Goal: Obtain resource: Obtain resource

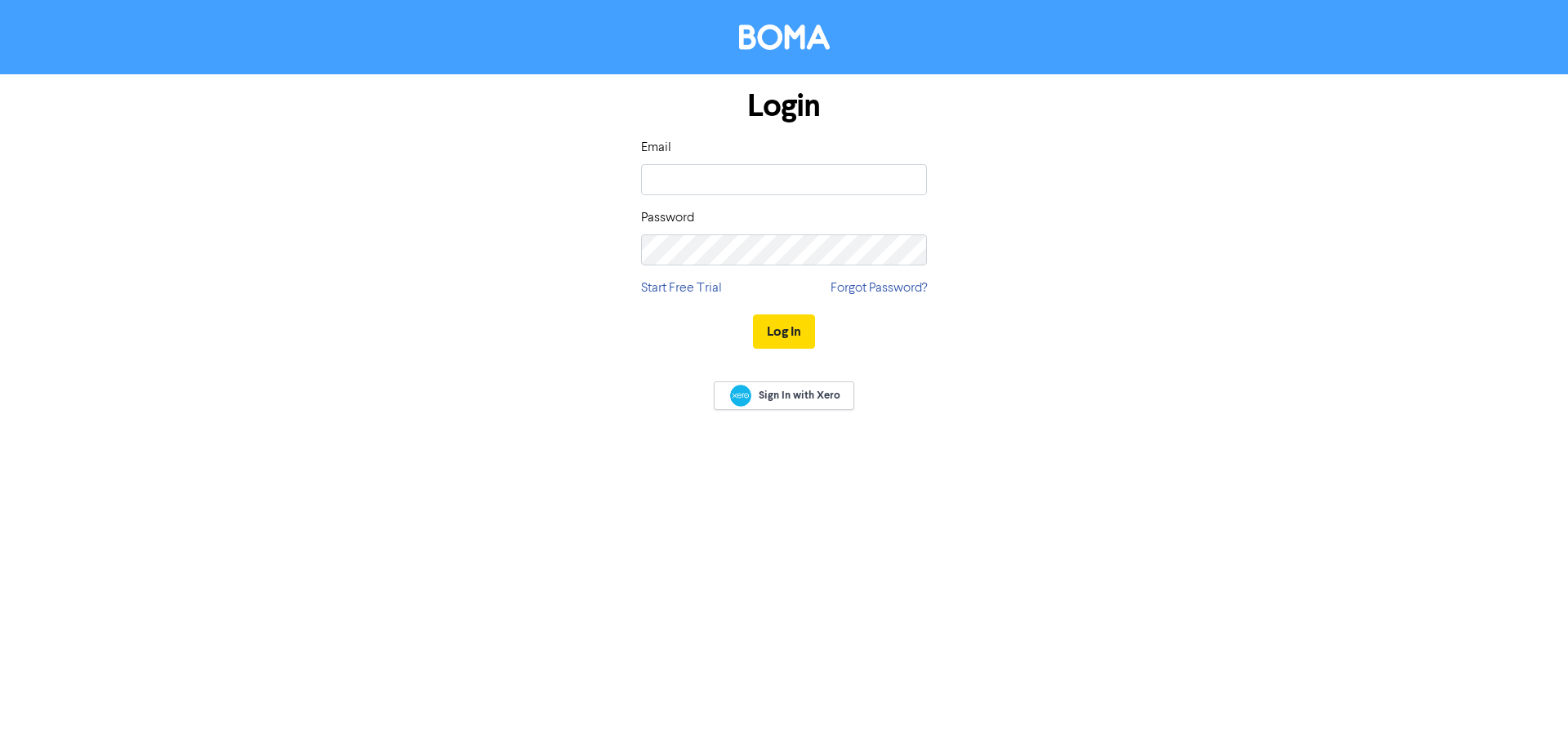
type input "[EMAIL_ADDRESS][DOMAIN_NAME]"
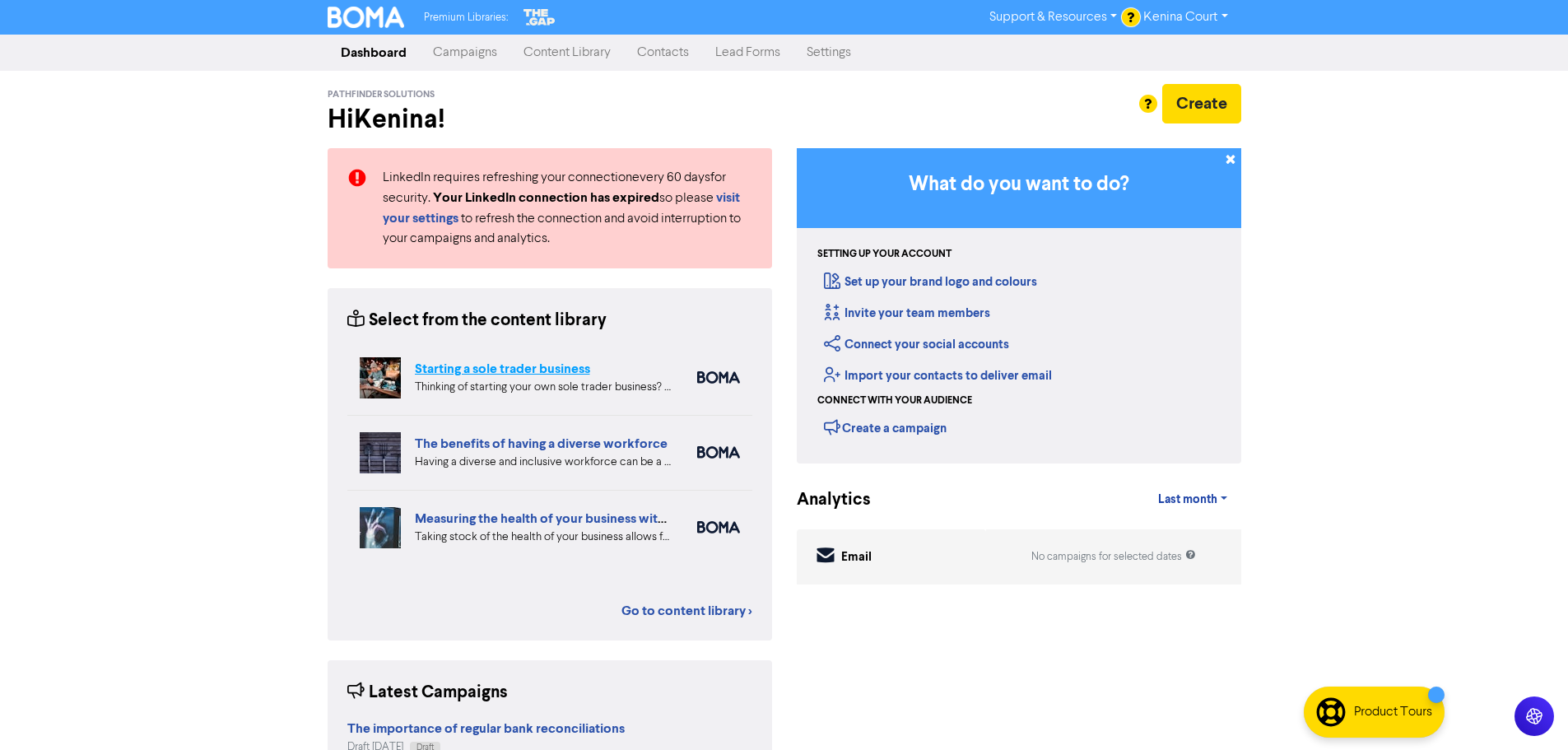
click at [472, 369] on link "Starting a sole trader business" at bounding box center [502, 368] width 175 height 16
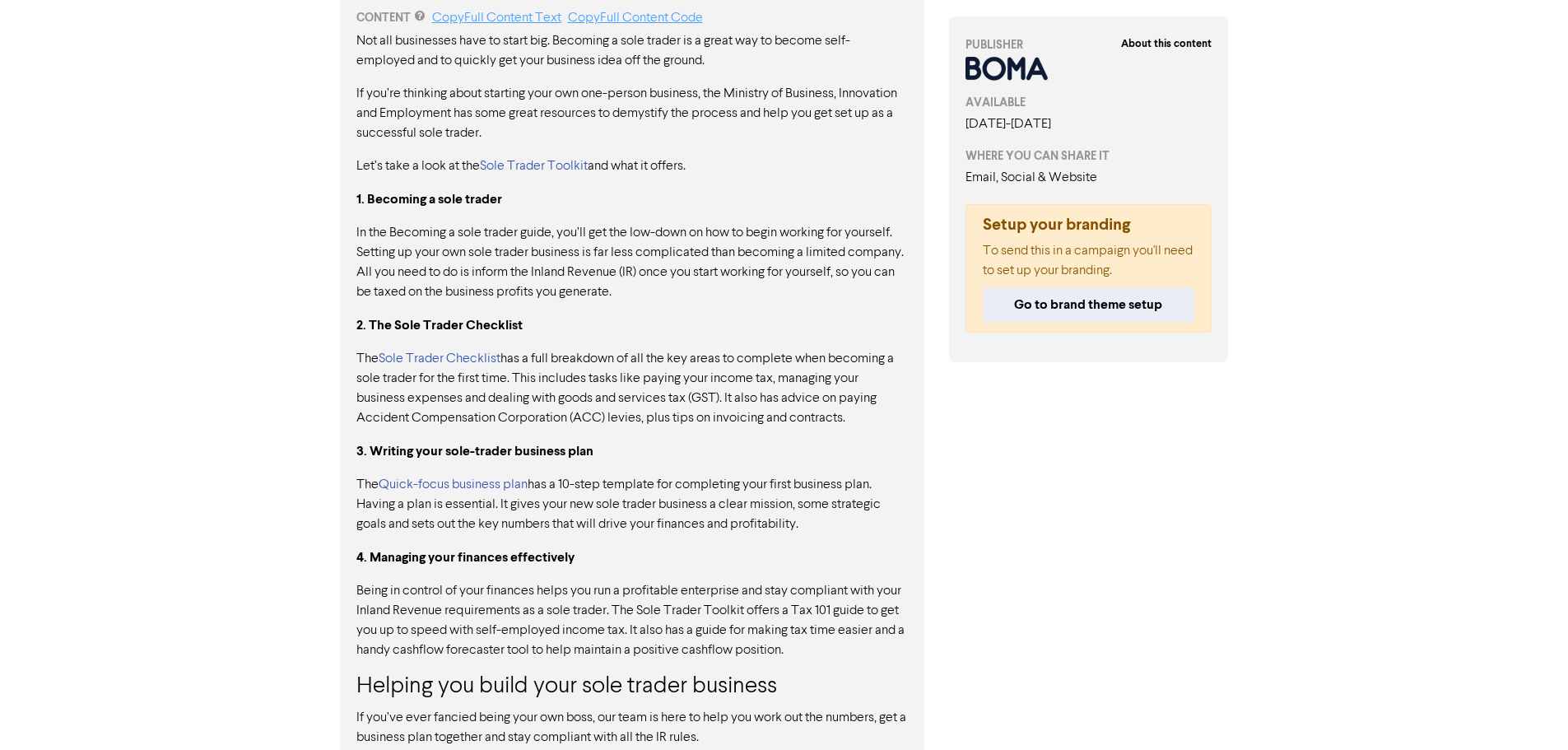
scroll to position [935, 0]
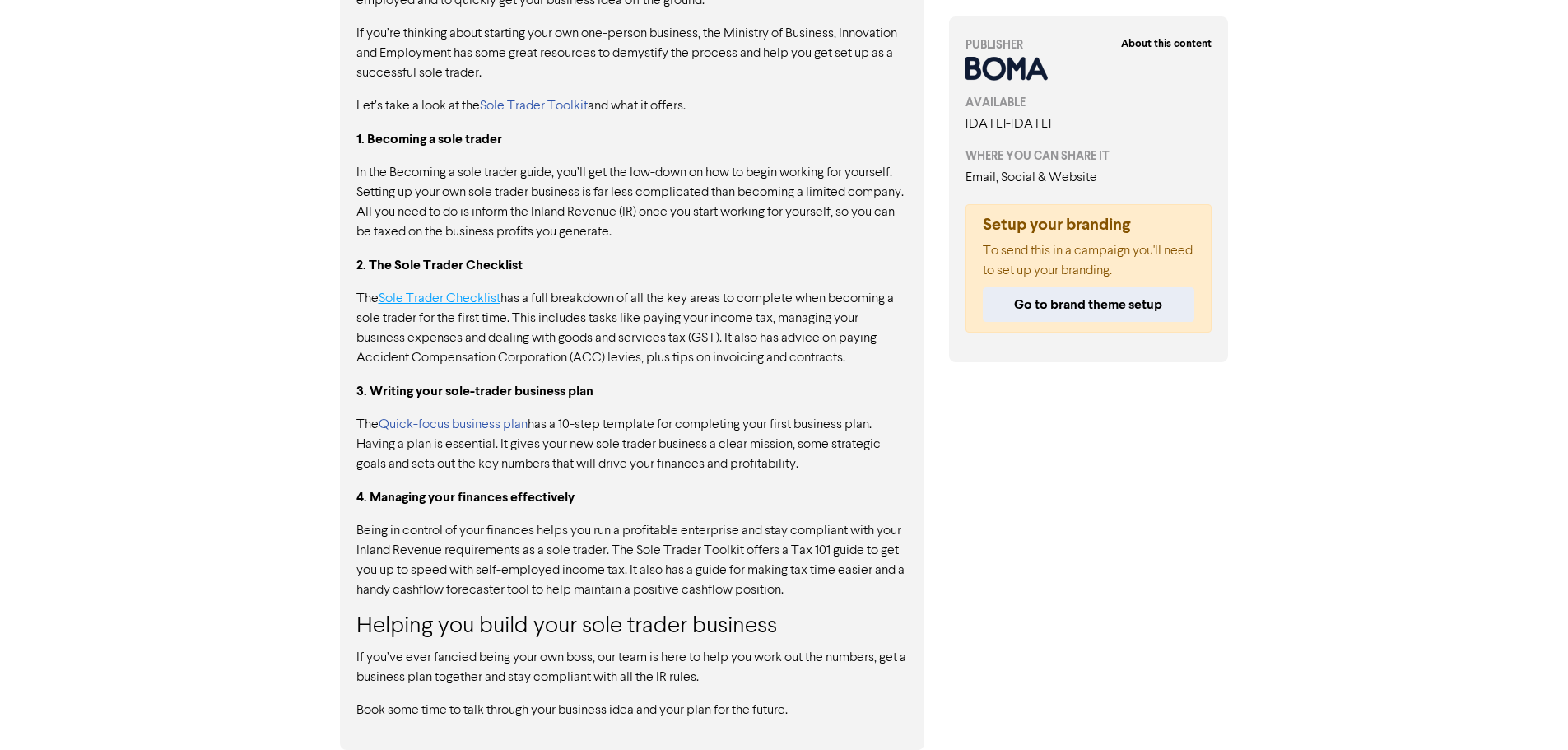
click at [475, 295] on link "Sole Trader Checklist" at bounding box center [439, 299] width 122 height 13
click at [456, 426] on link "Quick-focus business plan" at bounding box center [453, 424] width 149 height 13
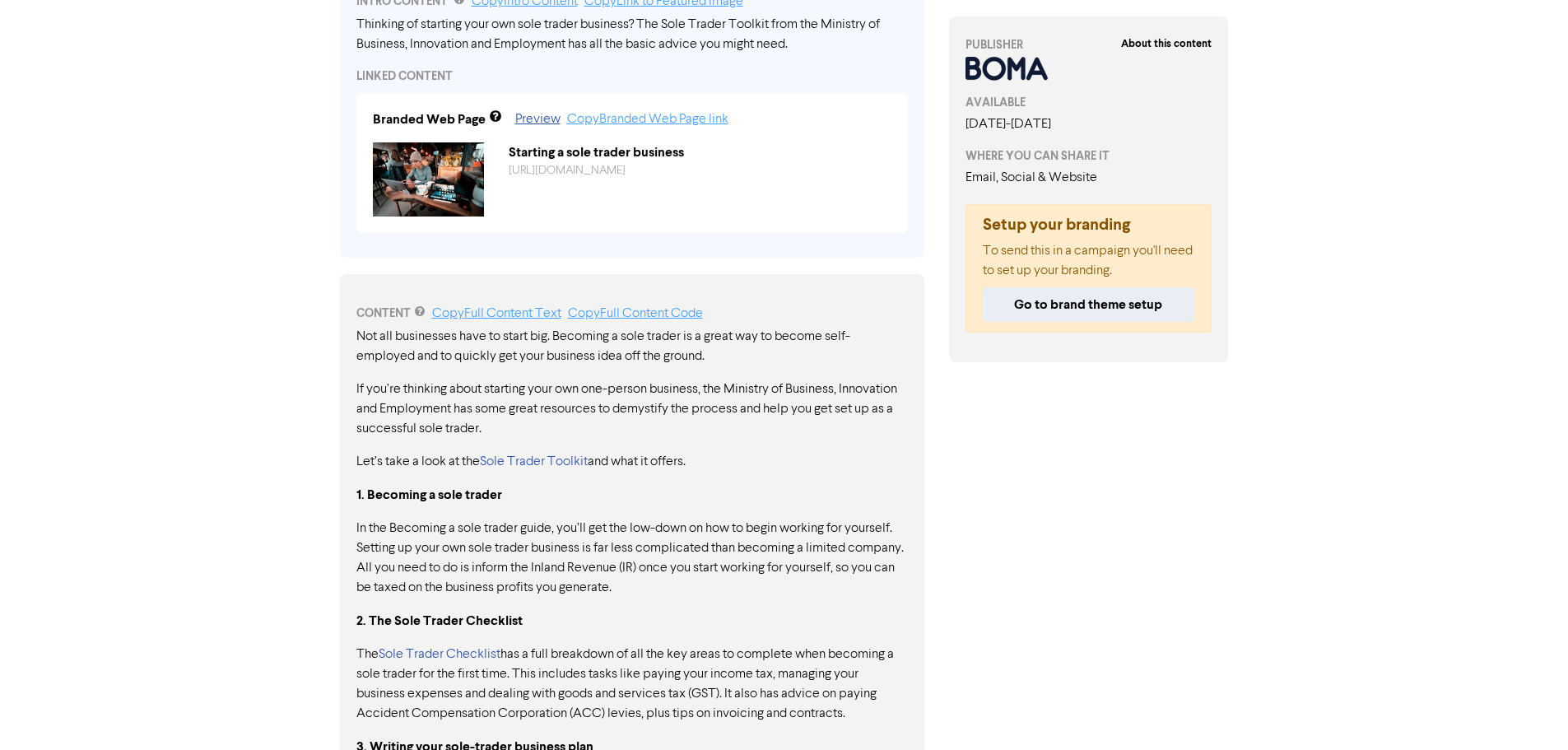
scroll to position [606, 0]
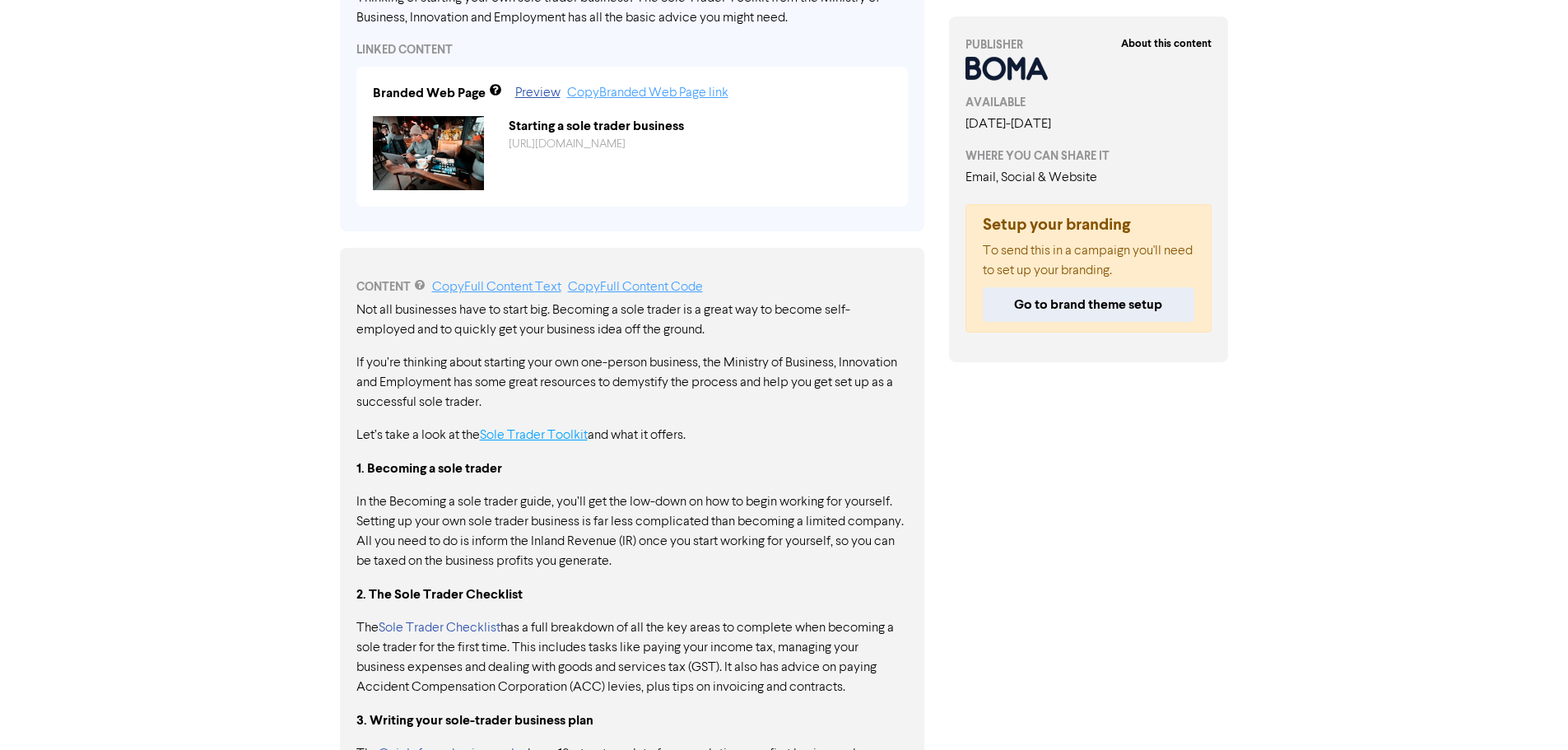
click at [572, 438] on link "Sole Trader Toolkit" at bounding box center [534, 435] width 108 height 13
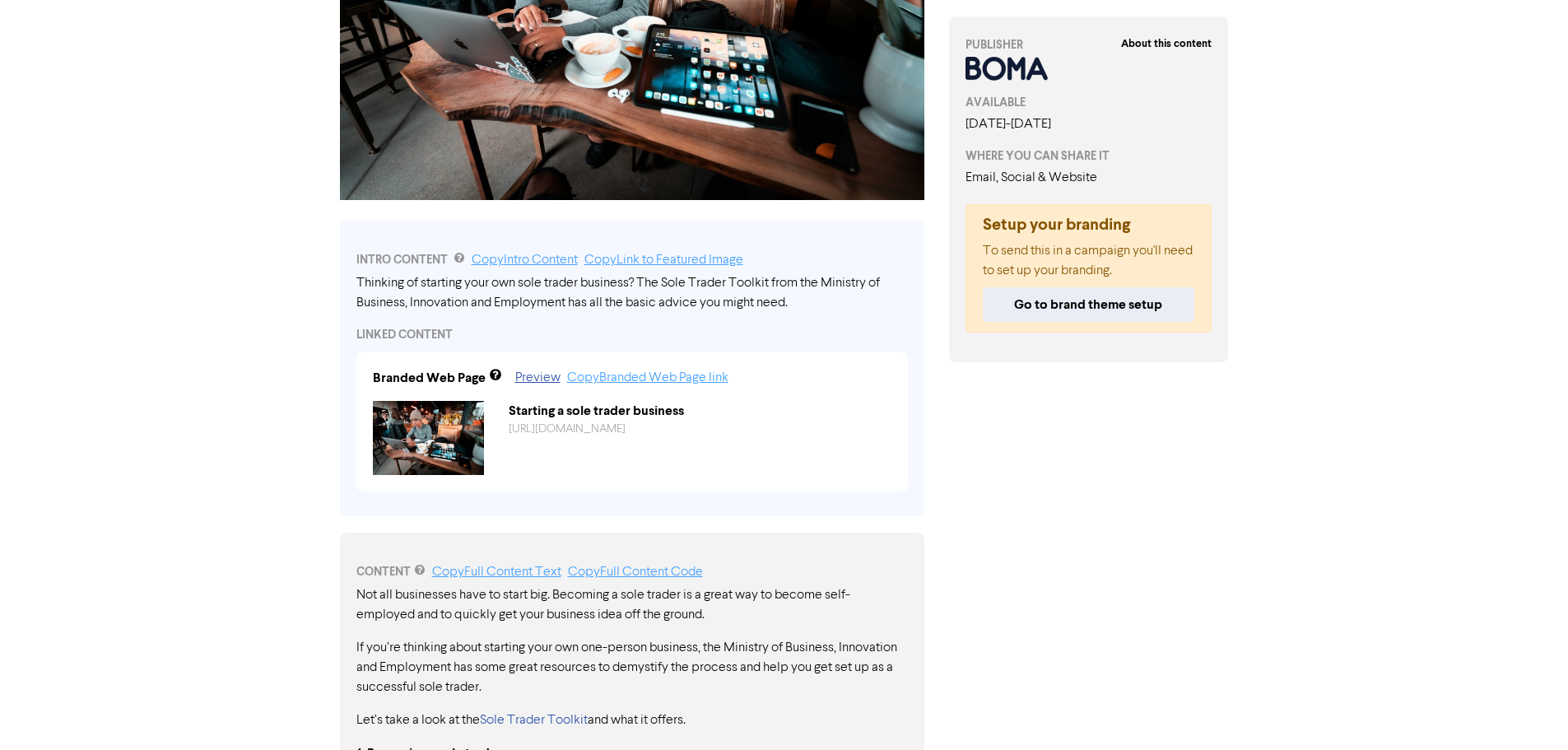
scroll to position [194, 0]
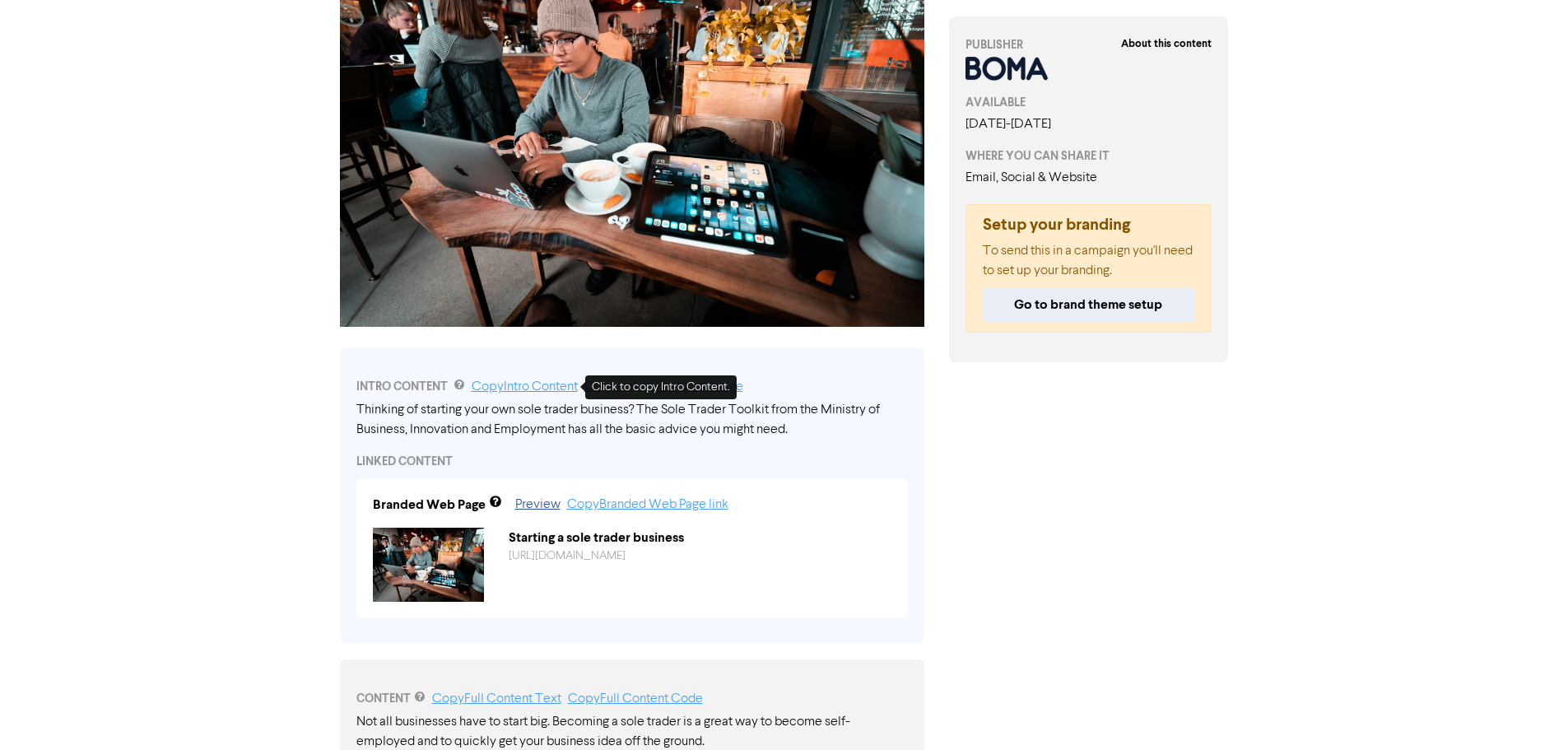
click at [548, 387] on link "Copy Intro Content" at bounding box center [525, 386] width 106 height 13
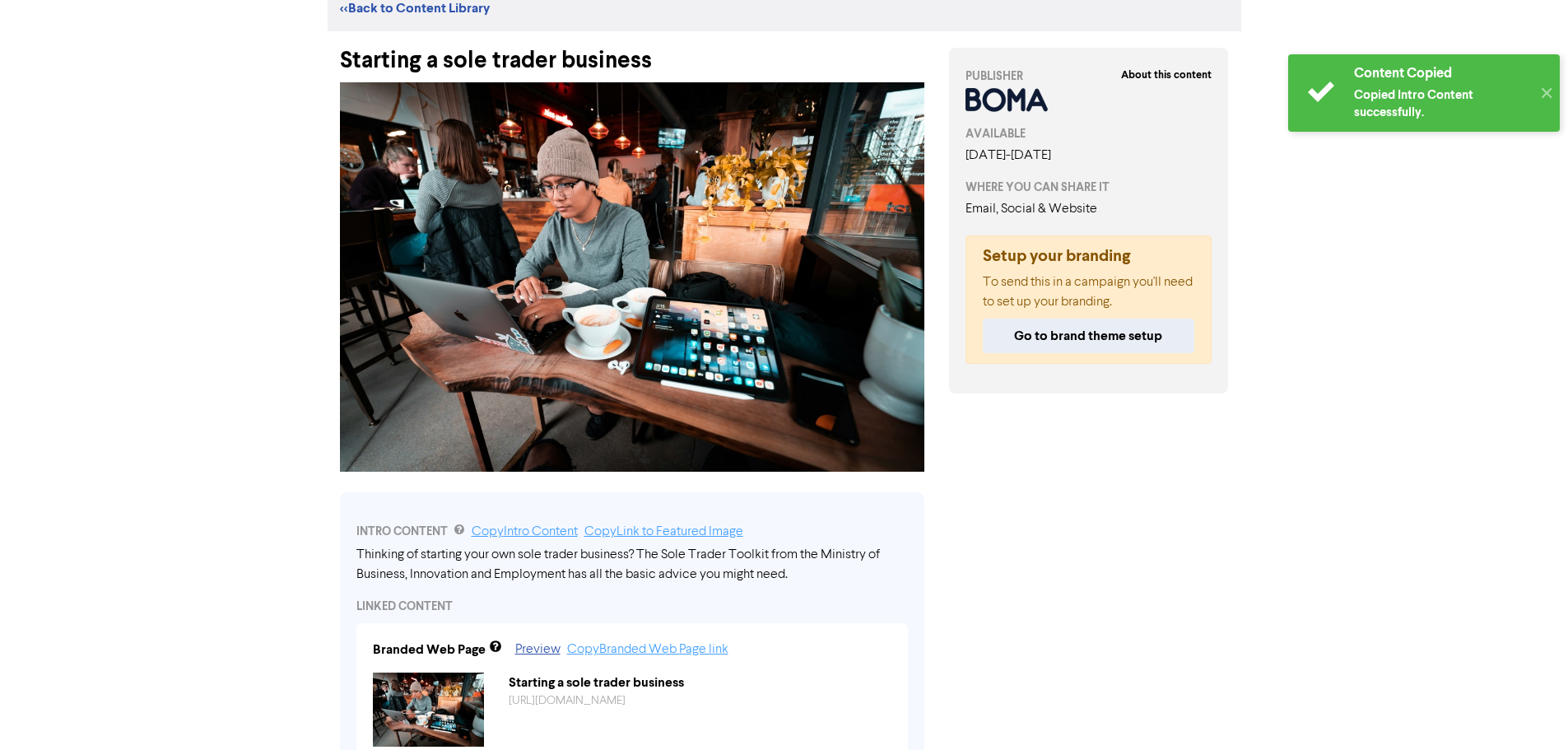
scroll to position [30, 0]
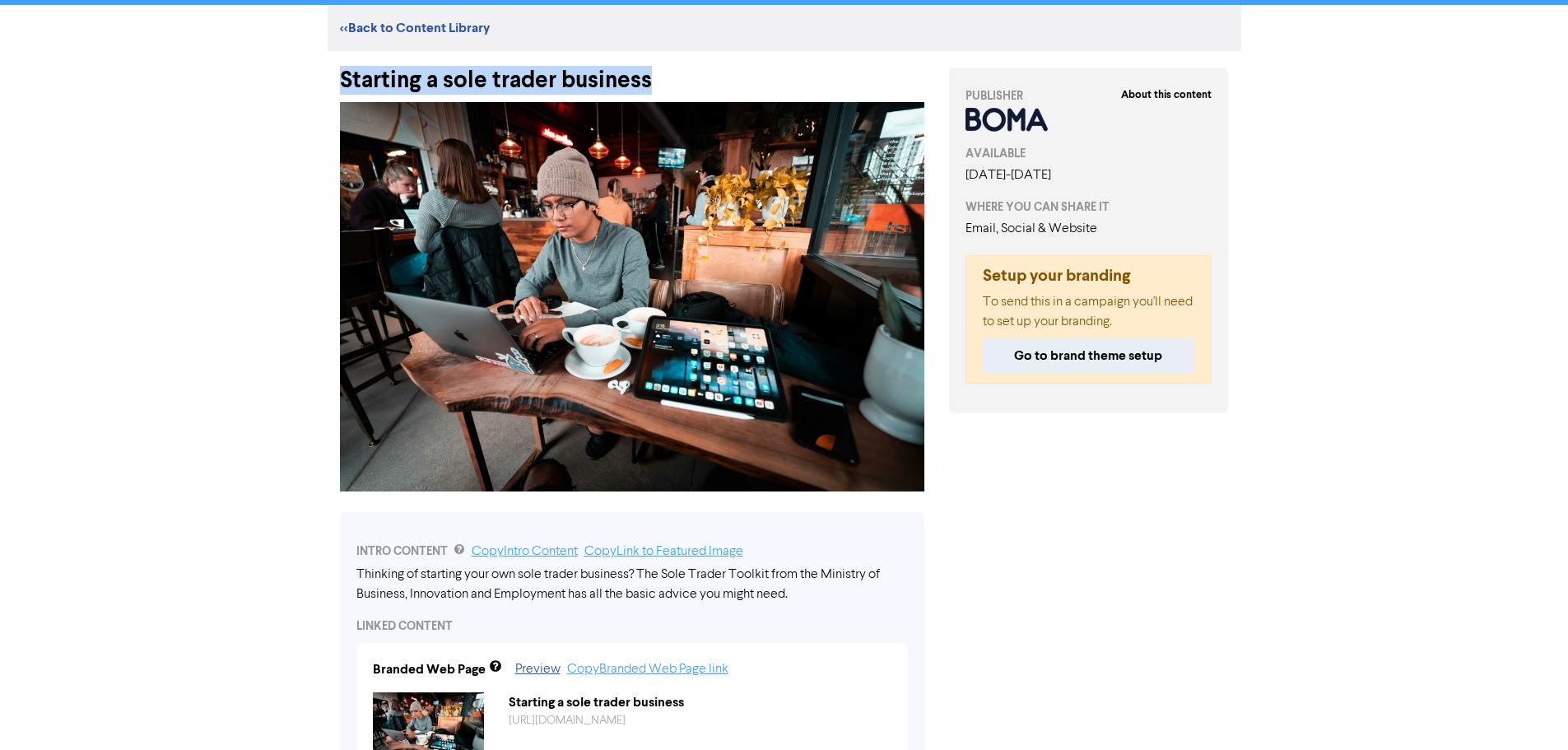
drag, startPoint x: 446, startPoint y: 94, endPoint x: 275, endPoint y: 70, distance: 172.7
click at [275, 70] on div "Premium Libraries: Support & Resources Video Tutorials FAQ & Guides Marketing E…" at bounding box center [784, 345] width 1568 height 750
copy div "Starting a sole trader business"
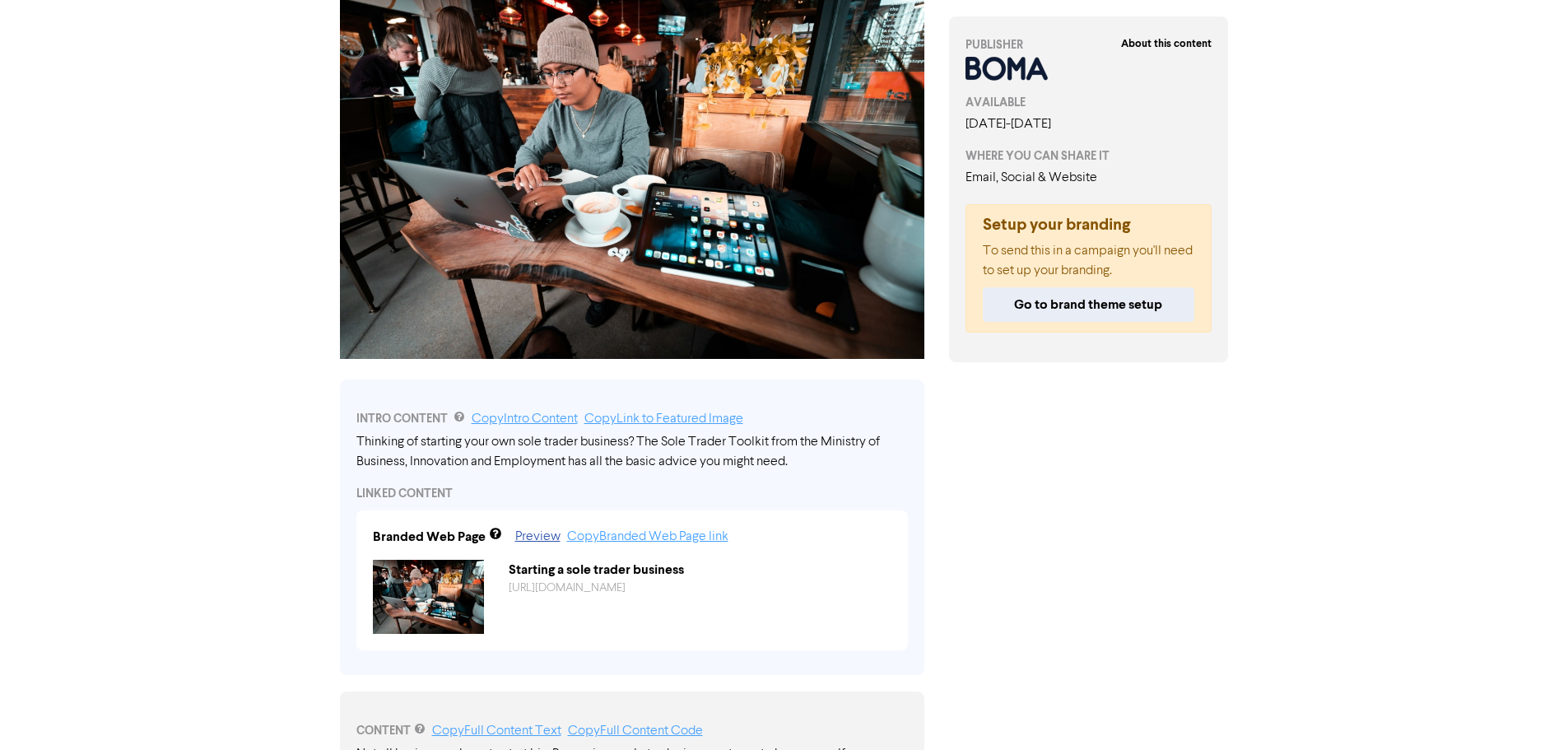
scroll to position [276, 0]
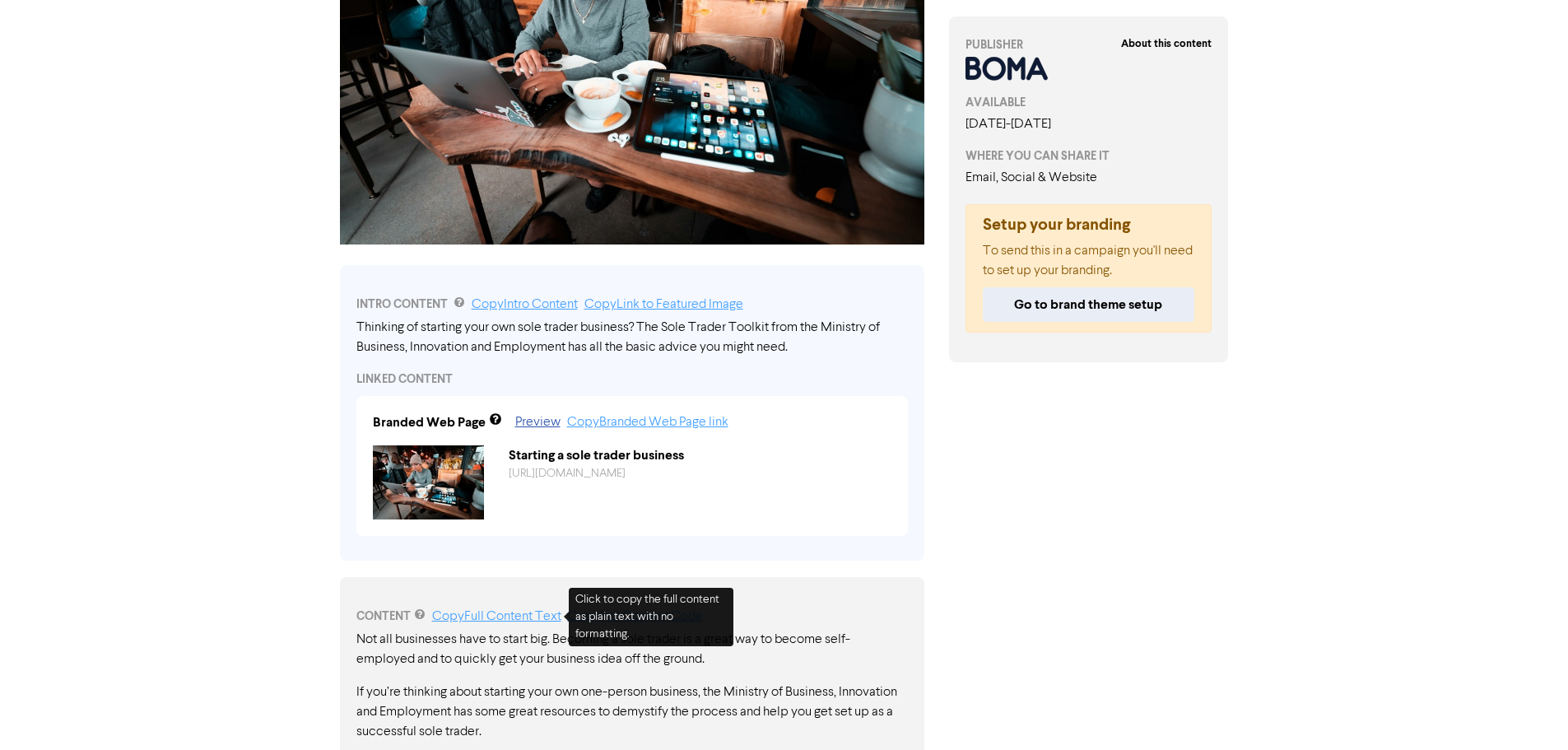
click at [489, 614] on link "Copy Full Content Text" at bounding box center [497, 616] width 130 height 13
copy div "Starting a sole trader business"
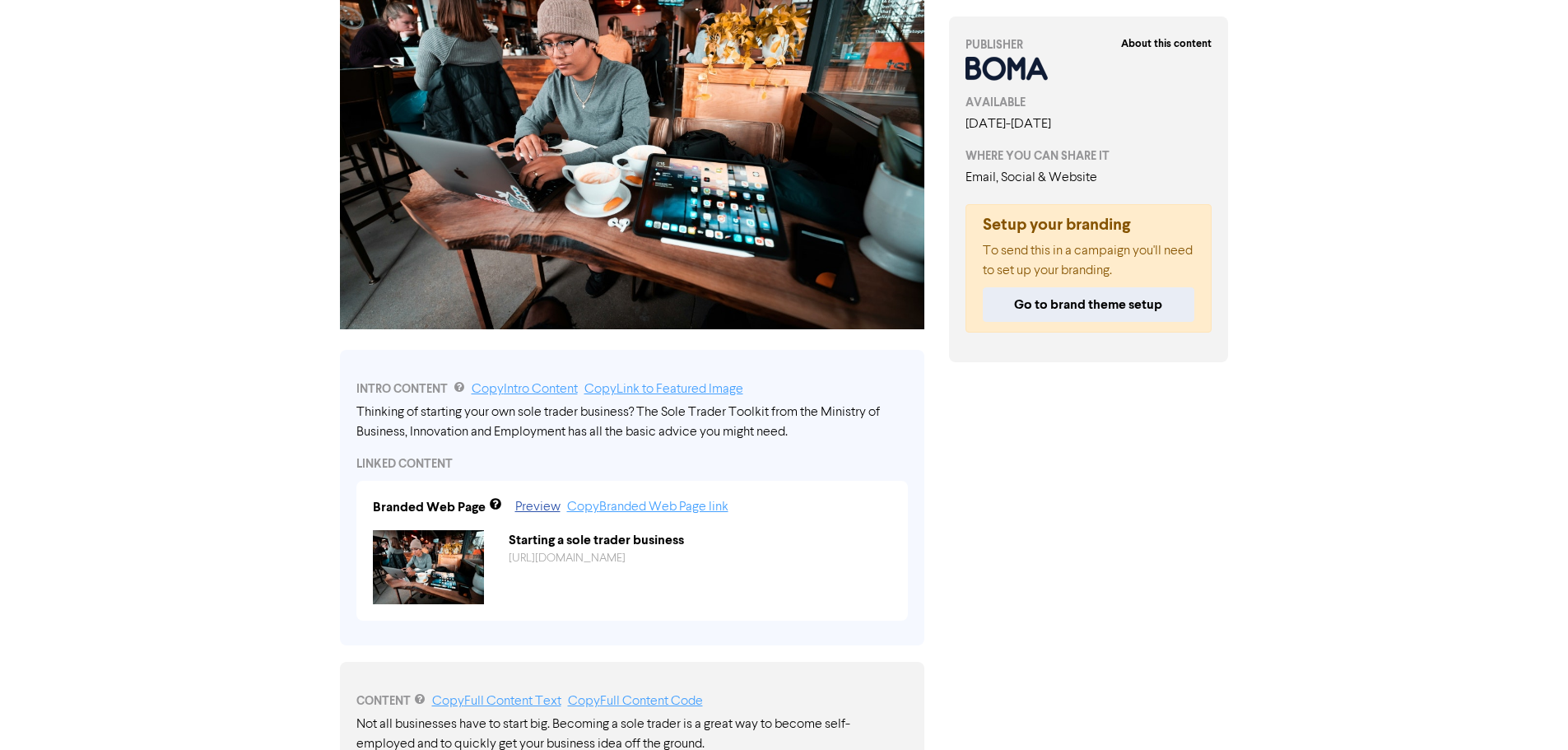
scroll to position [112, 0]
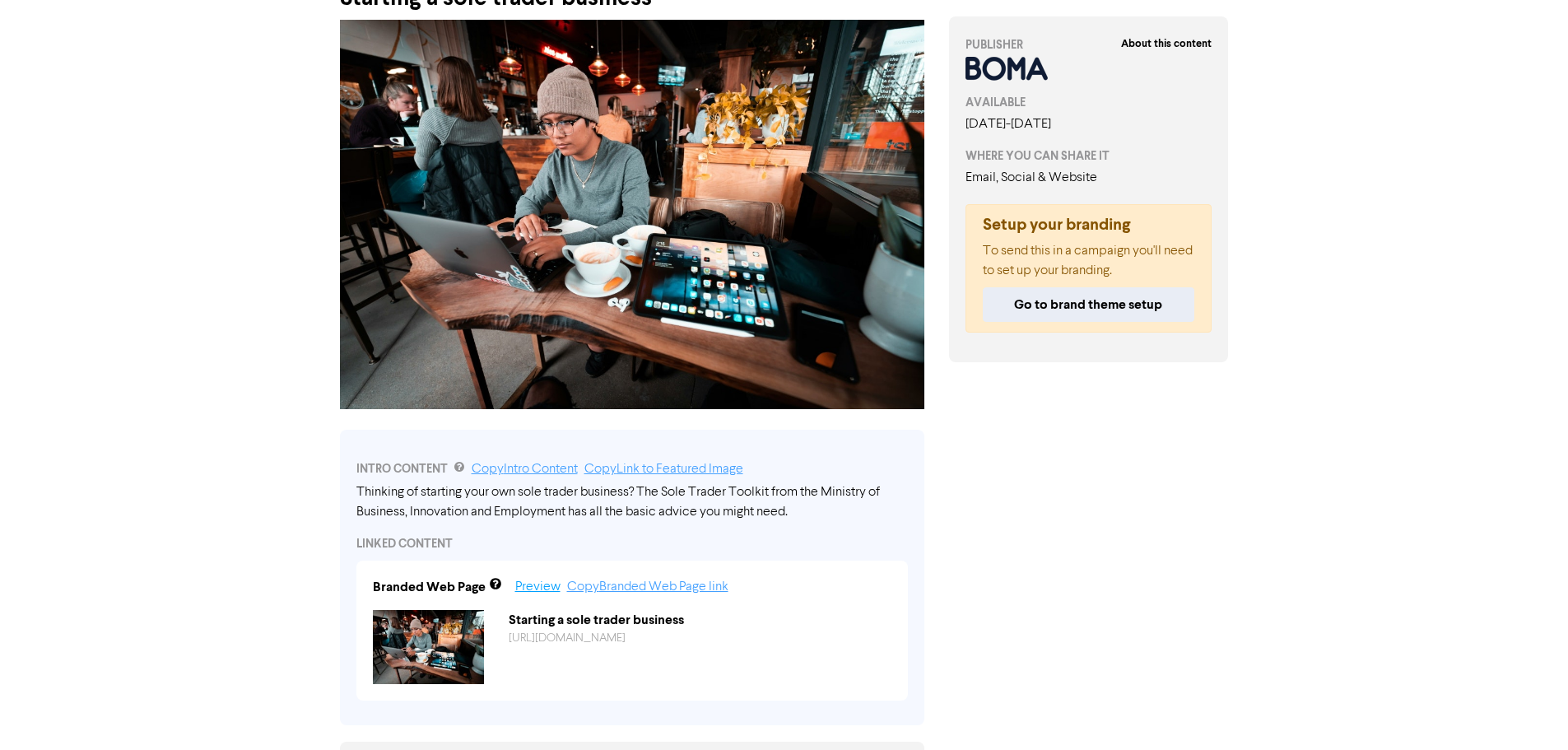
click at [543, 587] on link "Preview" at bounding box center [537, 586] width 45 height 13
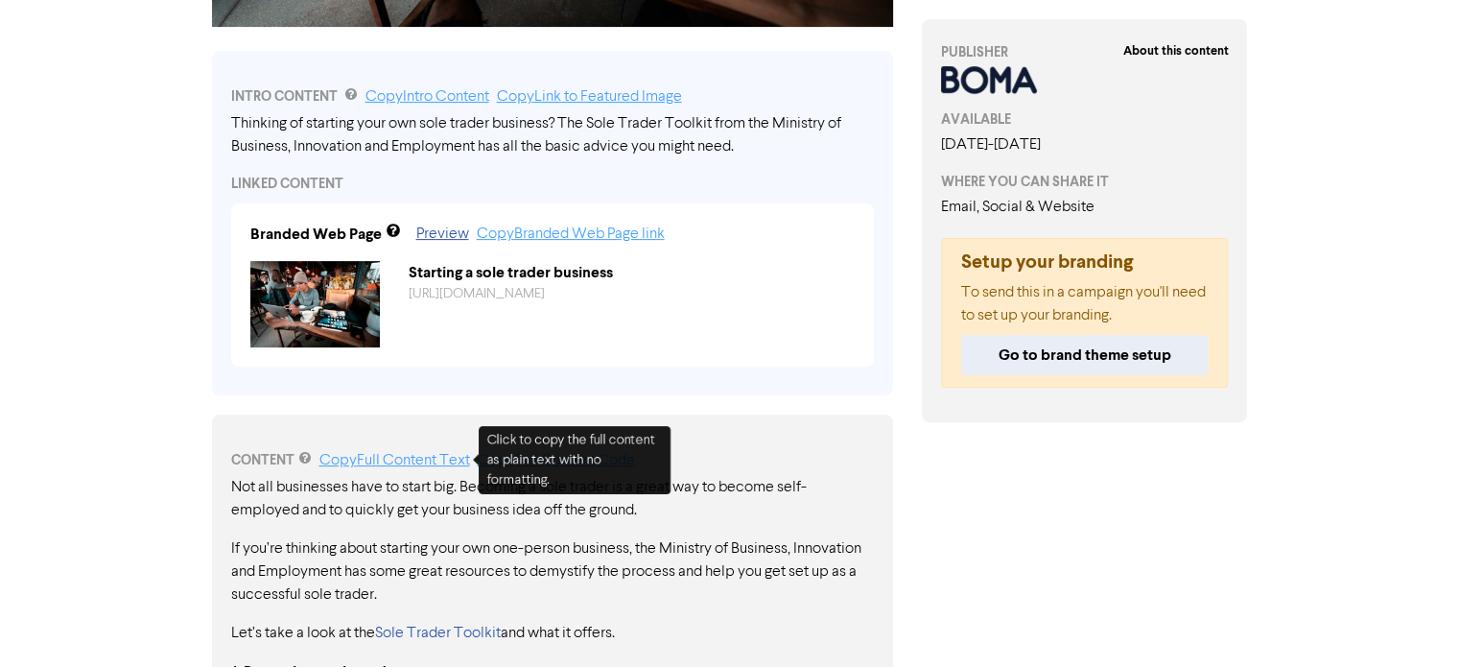
scroll to position [514, 0]
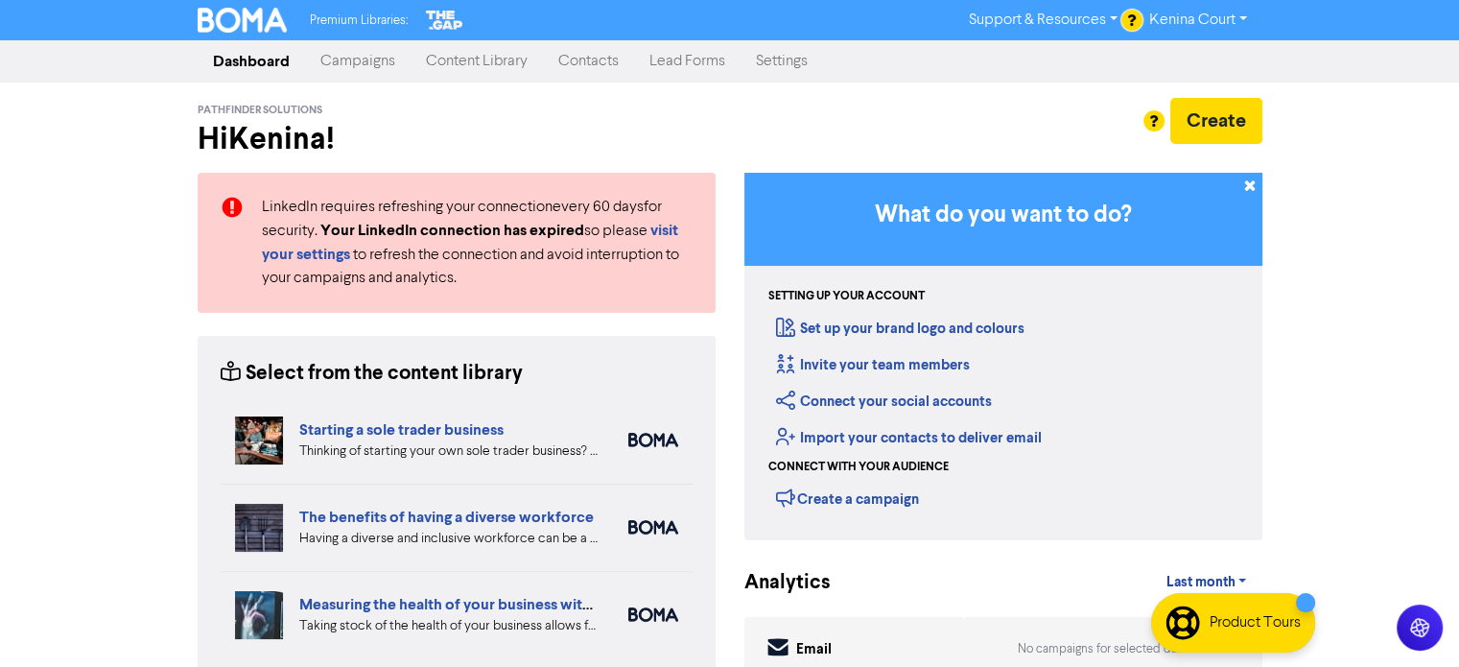
click at [470, 62] on link "Content Library" at bounding box center [477, 61] width 132 height 38
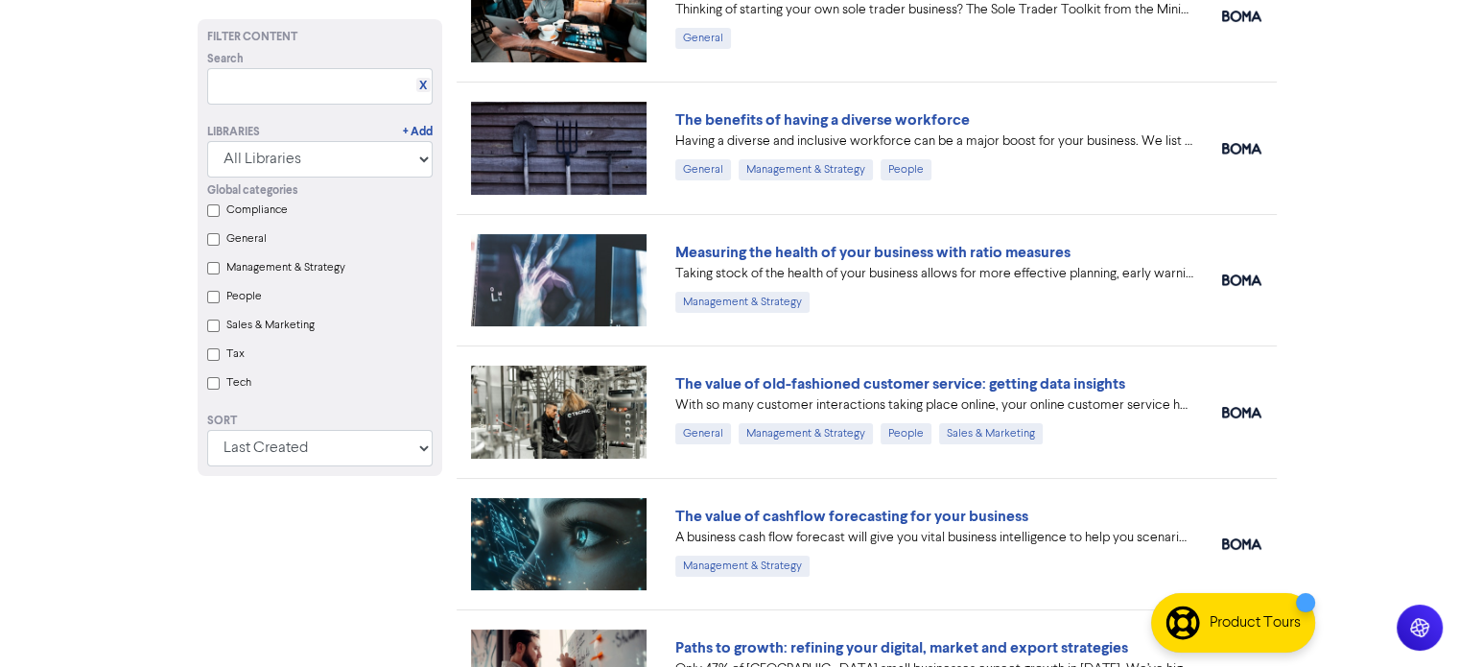
scroll to position [192, 0]
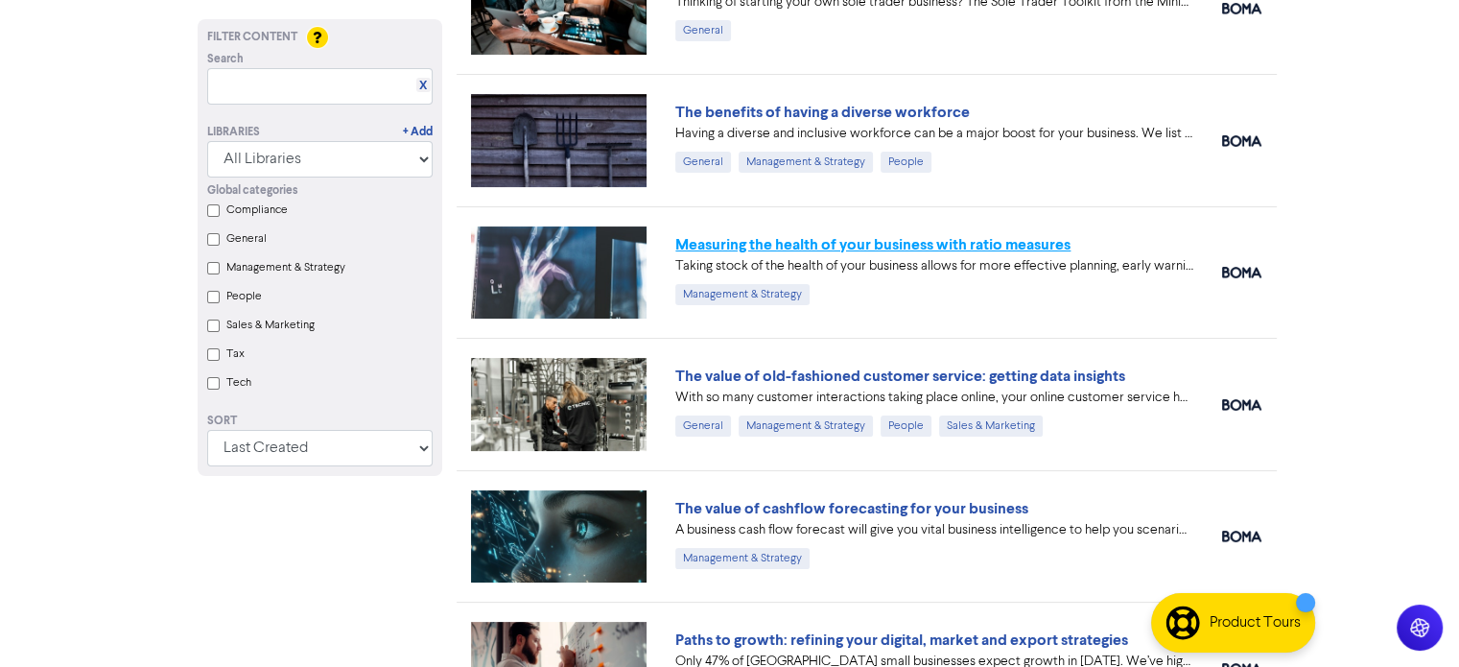
click at [940, 250] on link "Measuring the health of your business with ratio measures" at bounding box center [872, 244] width 395 height 19
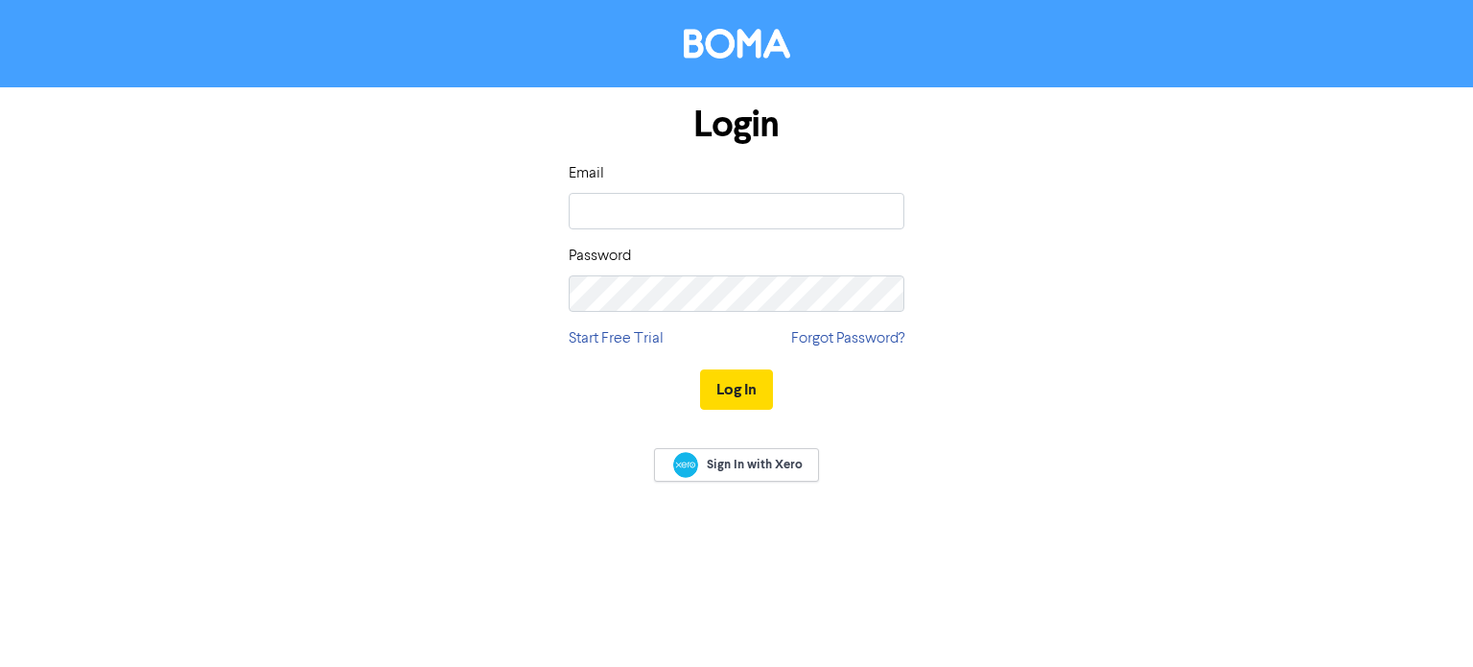
type input "[EMAIL_ADDRESS][DOMAIN_NAME]"
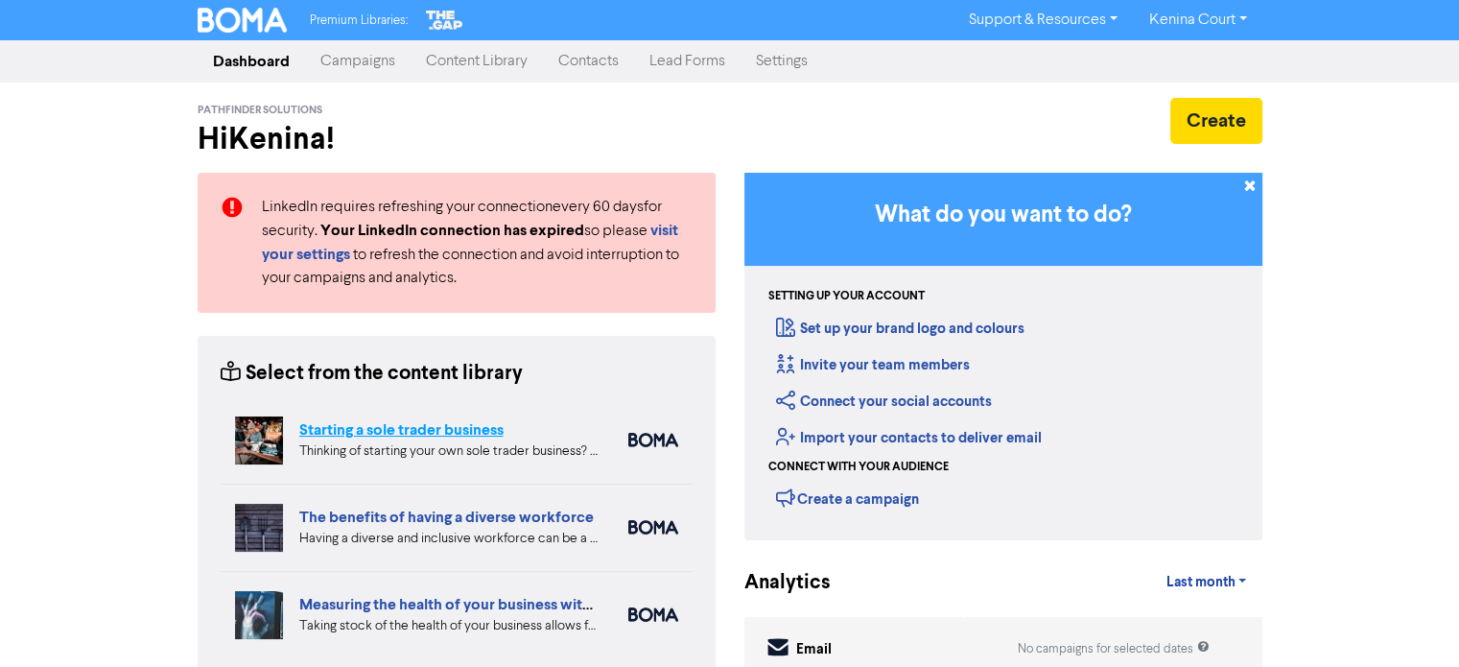
click at [445, 434] on link "Starting a sole trader business" at bounding box center [401, 429] width 204 height 19
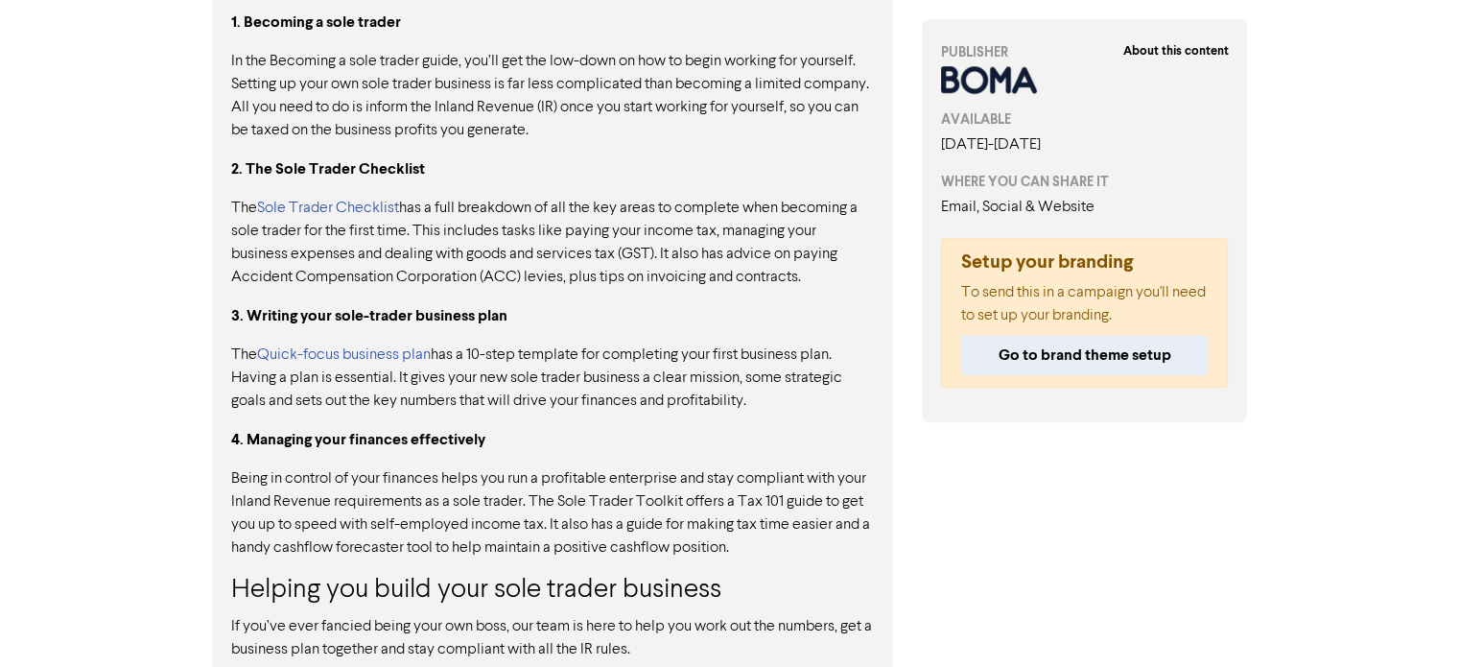
scroll to position [1296, 0]
